Goal: Task Accomplishment & Management: Use online tool/utility

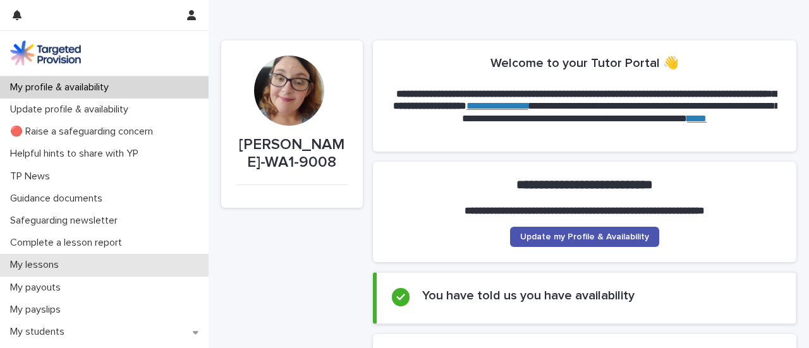
click at [46, 265] on p "My lessons" at bounding box center [37, 265] width 64 height 12
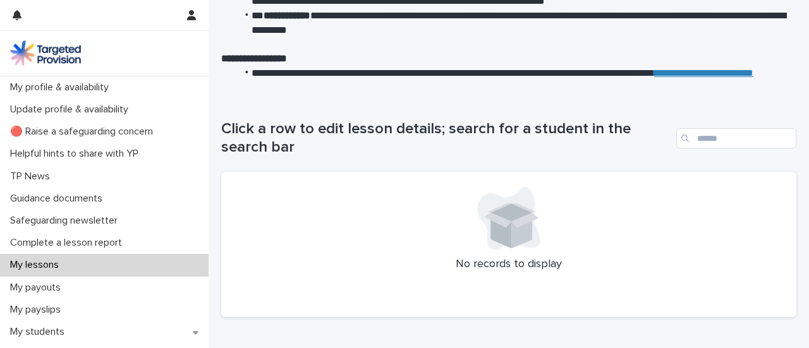
scroll to position [137, 0]
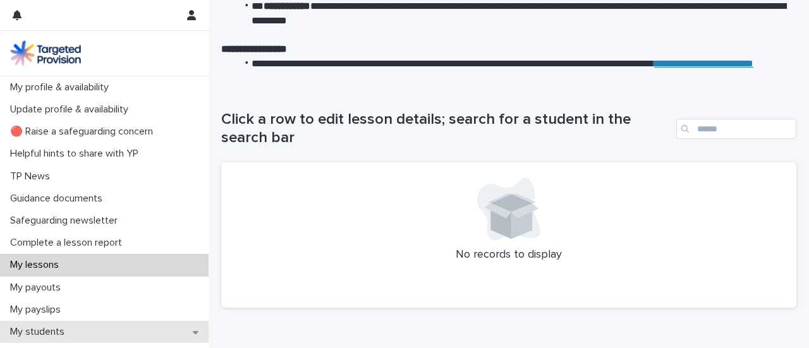
click at [42, 336] on p "My students" at bounding box center [40, 332] width 70 height 12
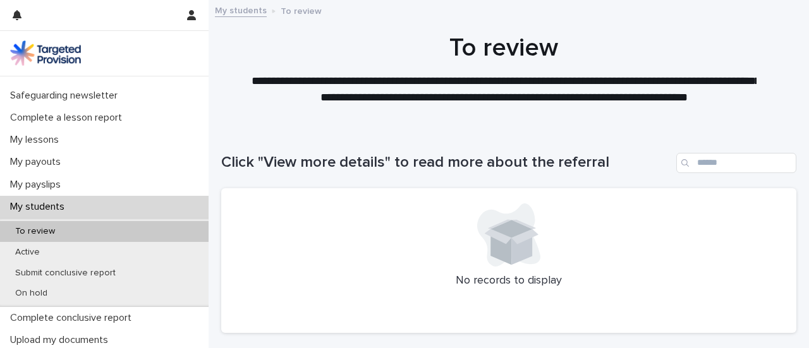
scroll to position [126, 0]
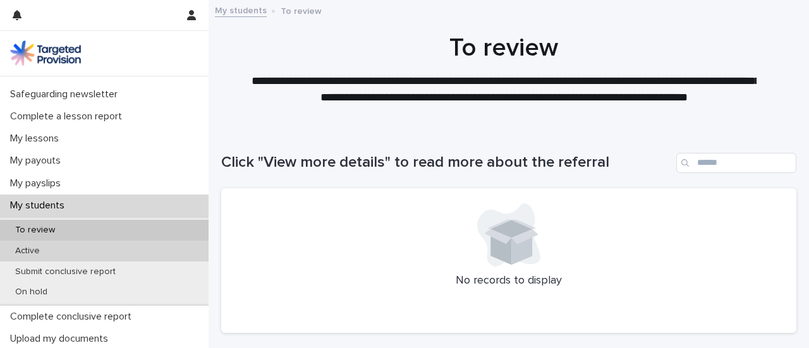
click at [33, 250] on p "Active" at bounding box center [27, 251] width 45 height 11
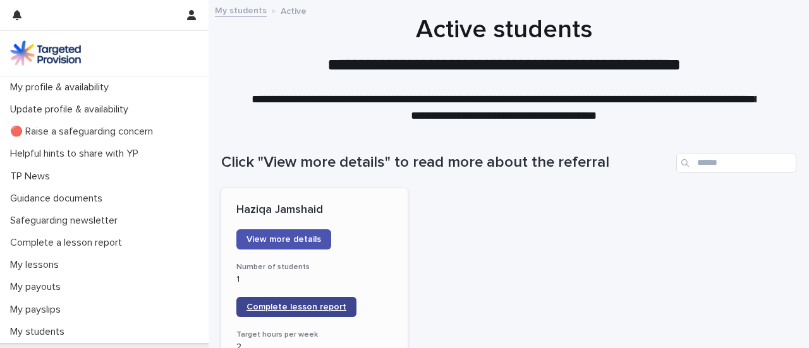
click at [301, 310] on span "Complete lesson report" at bounding box center [296, 307] width 100 height 9
